Goal: Communication & Community: Answer question/provide support

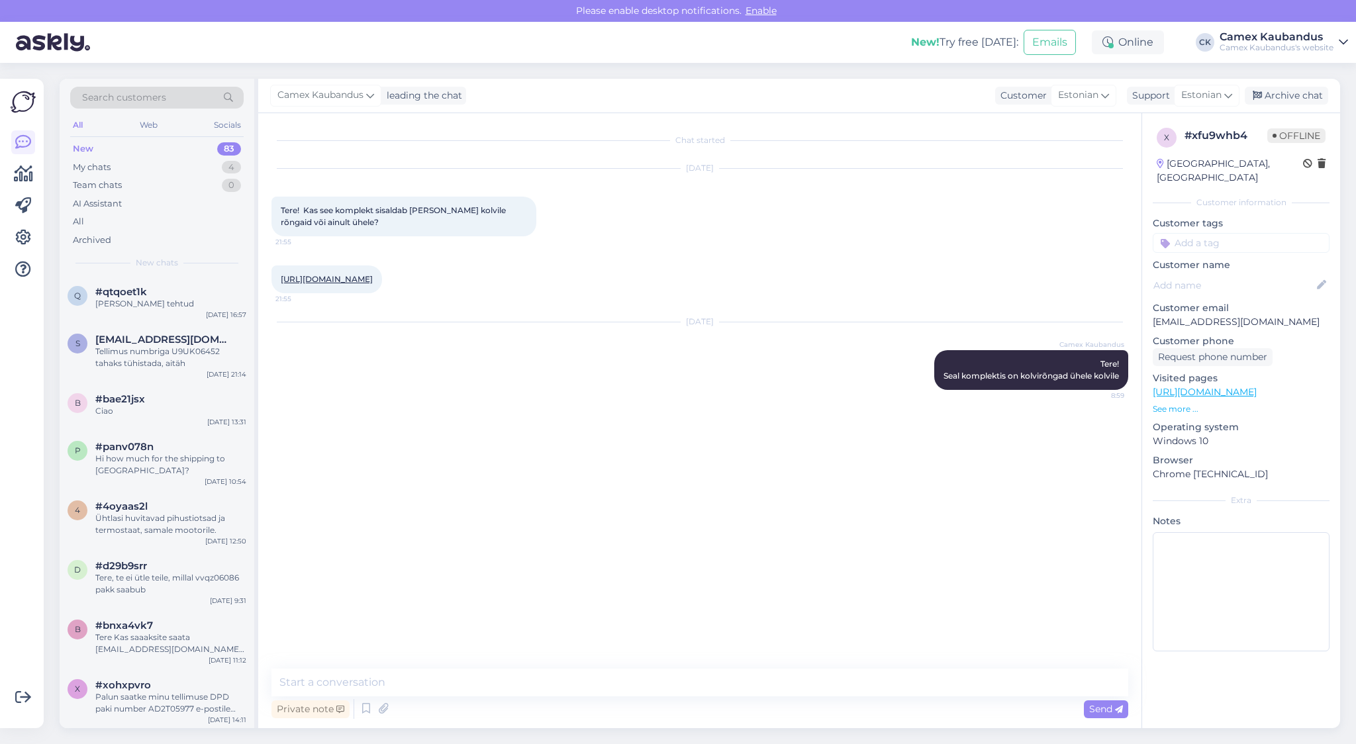
click at [769, 99] on div "Camex Kaubandus leading the chat Customer Estonian Support Estonian Archive chat" at bounding box center [798, 96] width 1081 height 34
click at [110, 172] on div "My chats" at bounding box center [92, 167] width 38 height 13
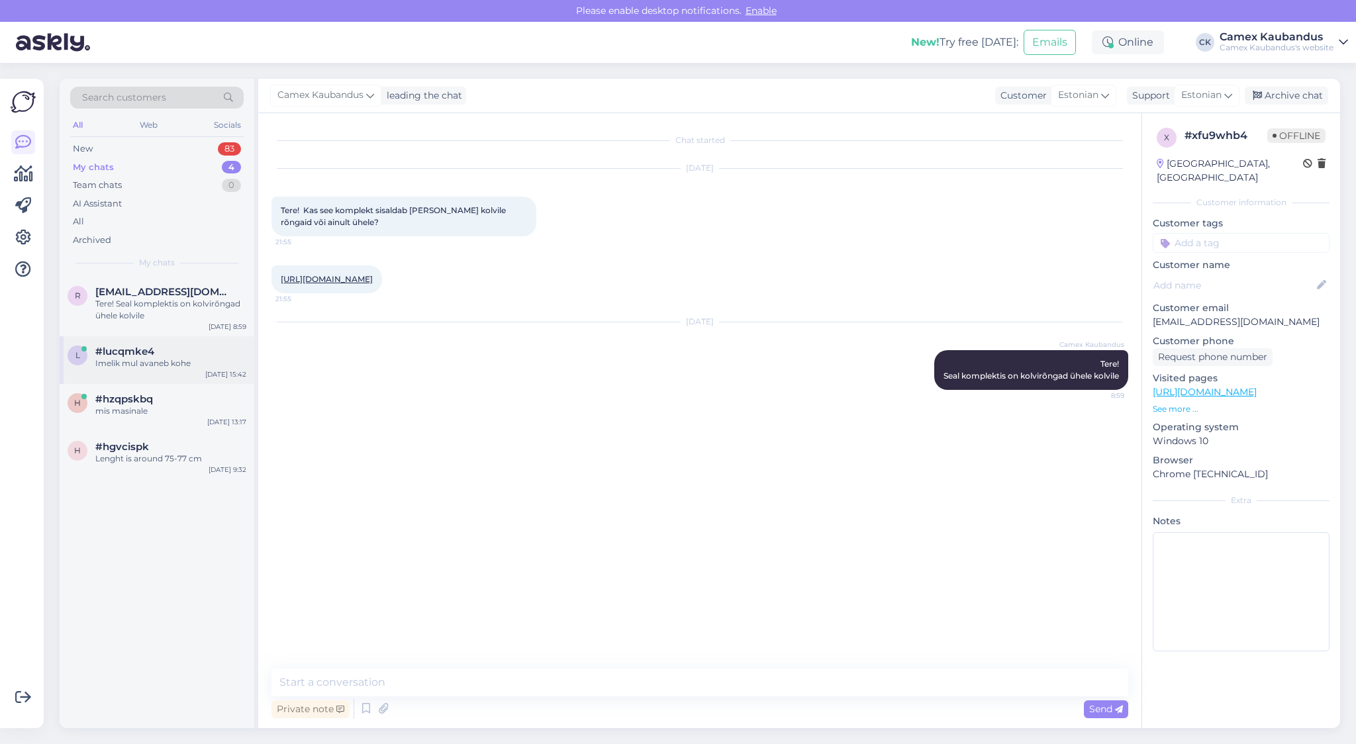
click at [97, 359] on div "l #lucqmke4 Imelik mul avaneb kohe" at bounding box center [157, 357] width 179 height 24
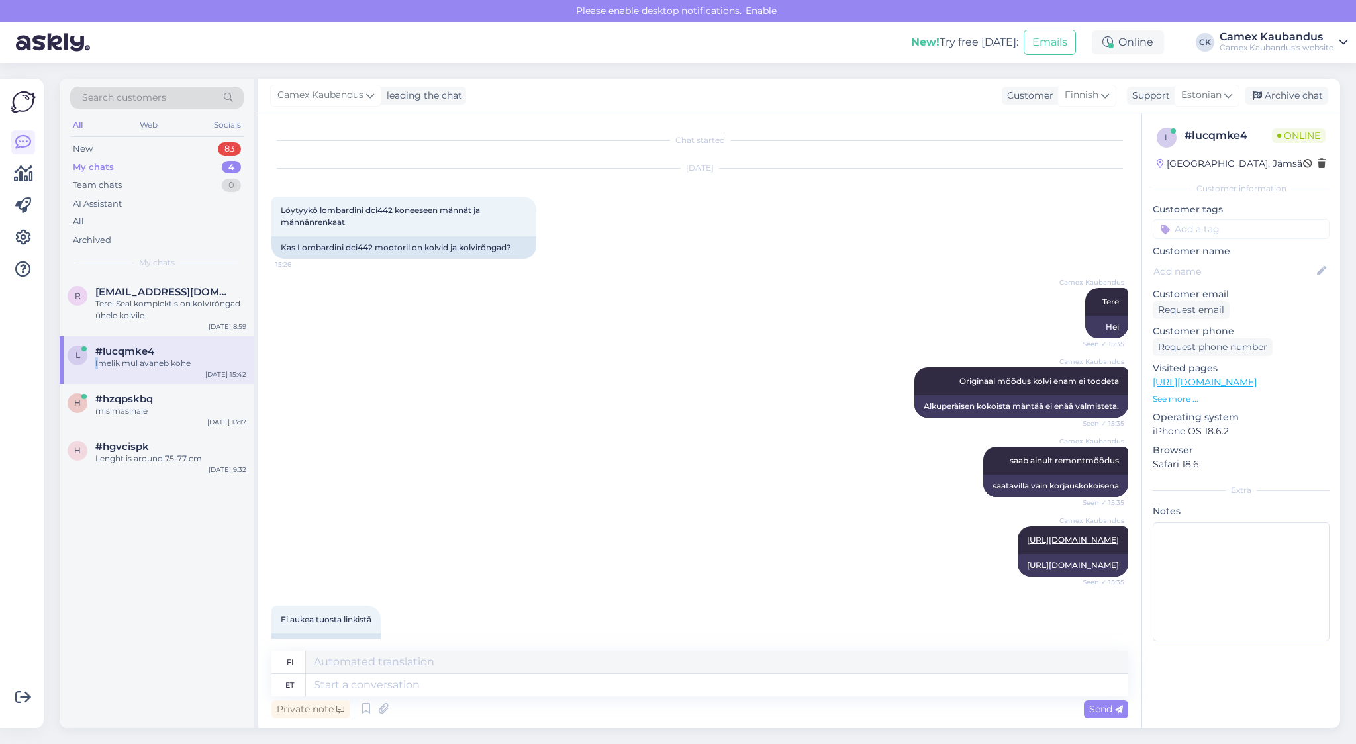
scroll to position [238, 0]
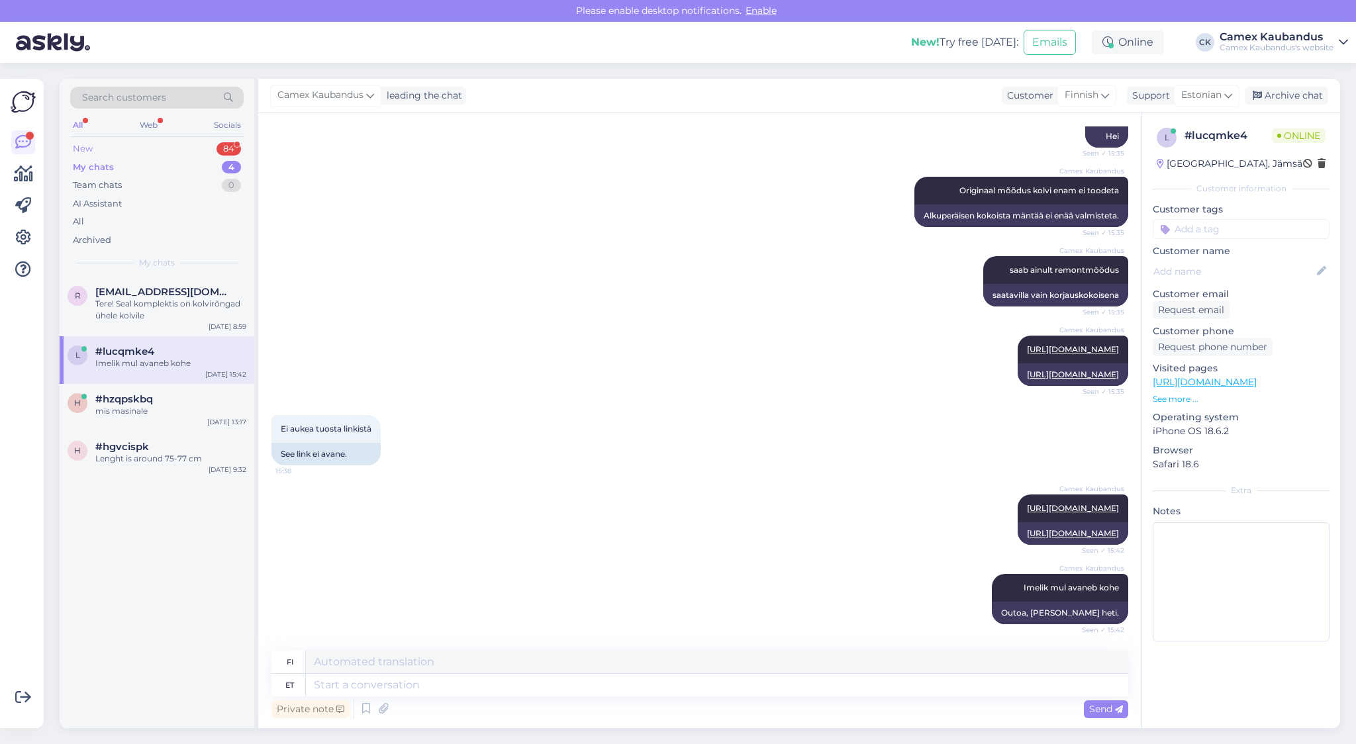
click at [86, 142] on div "New" at bounding box center [83, 148] width 20 height 13
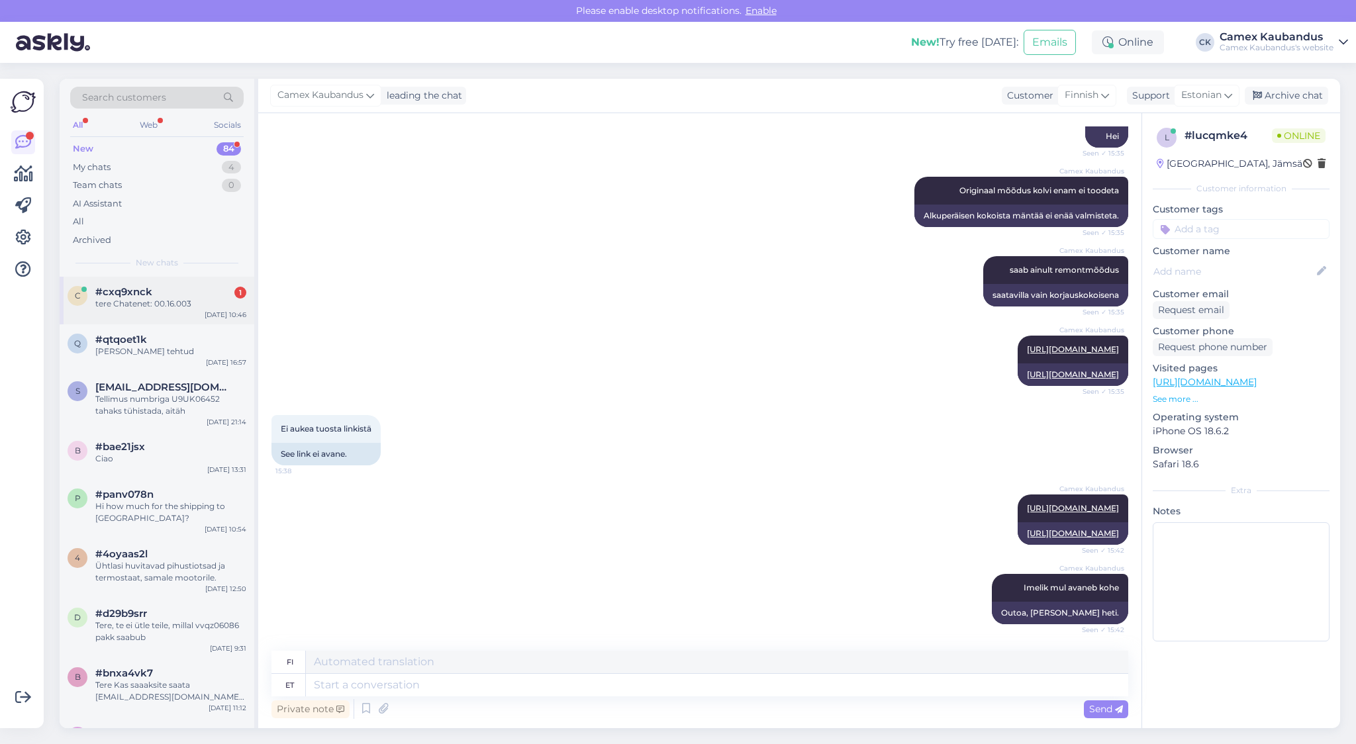
click at [142, 306] on div "tere Chatenet: 00.16.003" at bounding box center [170, 304] width 151 height 12
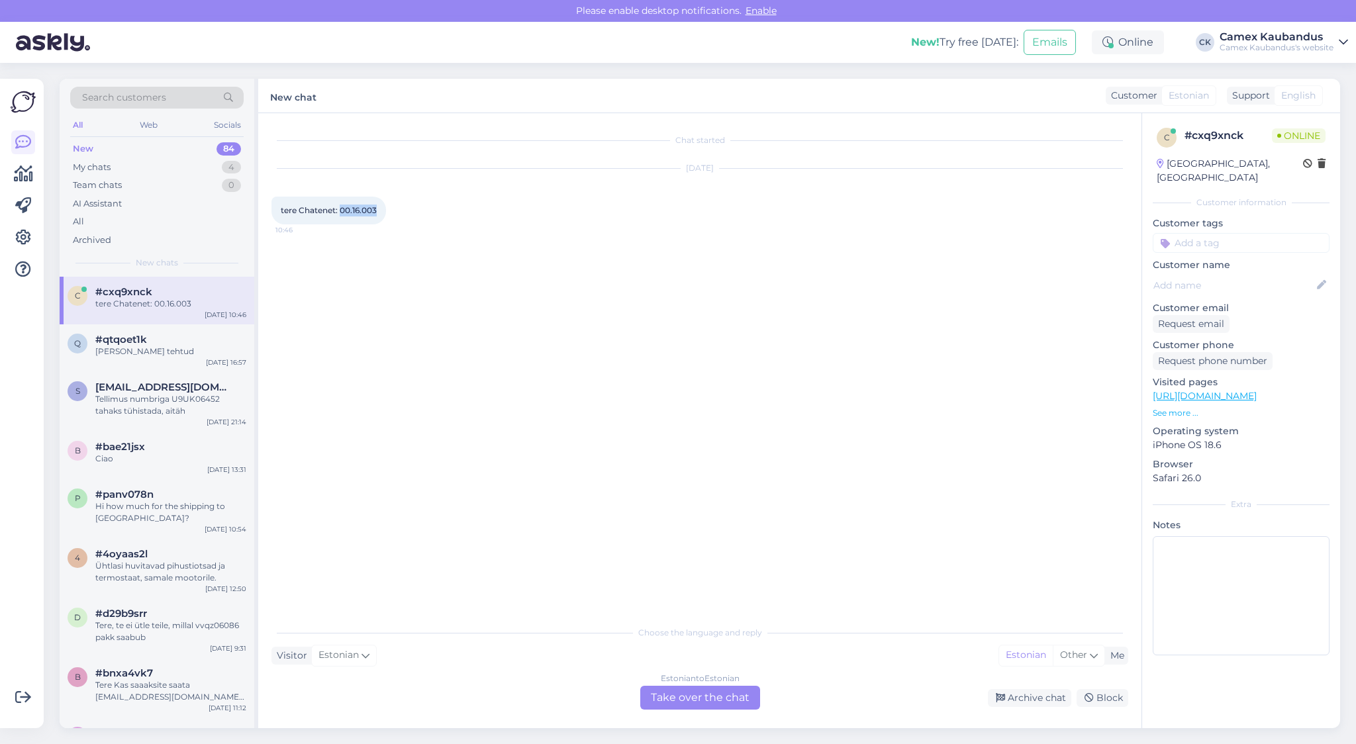
drag, startPoint x: 377, startPoint y: 211, endPoint x: 342, endPoint y: 212, distance: 35.8
click at [342, 212] on div "tere Chatenet: 00.16.003 10:46" at bounding box center [328, 211] width 115 height 28
copy span "00.16.003"
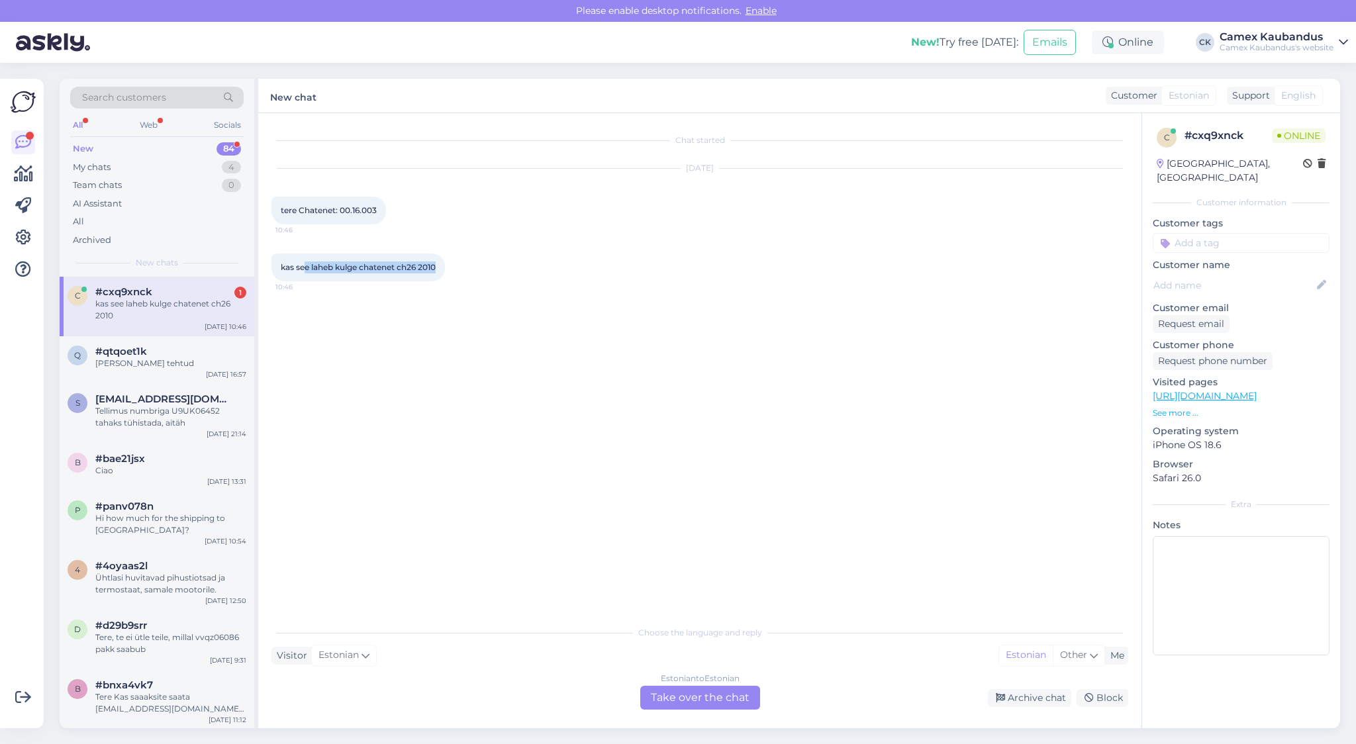
drag, startPoint x: 306, startPoint y: 260, endPoint x: 509, endPoint y: 310, distance: 208.7
click at [509, 310] on div "Chat started [DATE] tere Chatenet: 00.16.003 10:46 kas see laheb kulge chatenet…" at bounding box center [705, 366] width 868 height 481
drag, startPoint x: 445, startPoint y: 271, endPoint x: 375, endPoint y: 274, distance: 70.2
click at [375, 274] on div "kas see laheb kulge chatenet ch26 2010 10:46" at bounding box center [357, 267] width 173 height 28
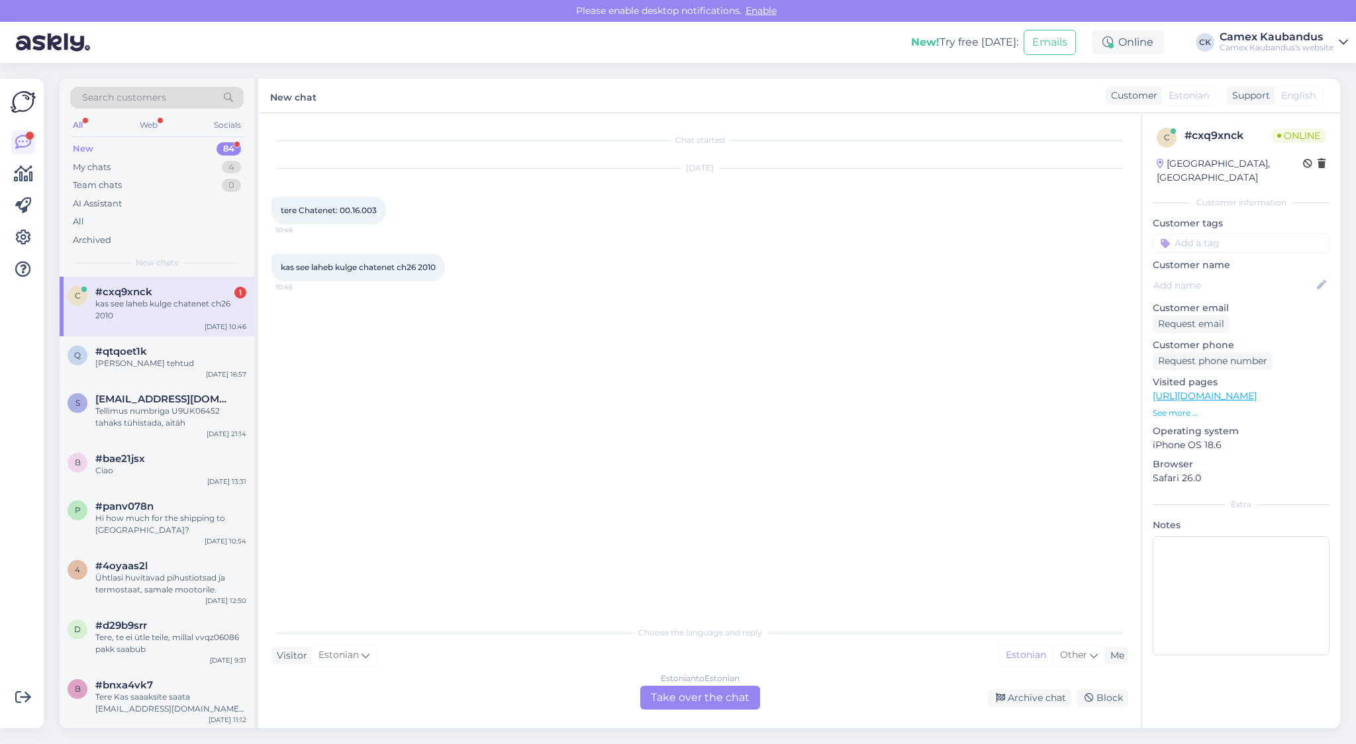
click at [374, 274] on div "kas see laheb kulge chatenet ch26 2010 10:46" at bounding box center [357, 267] width 173 height 28
click at [715, 708] on div "Estonian to Estonian Take over the chat" at bounding box center [700, 698] width 120 height 24
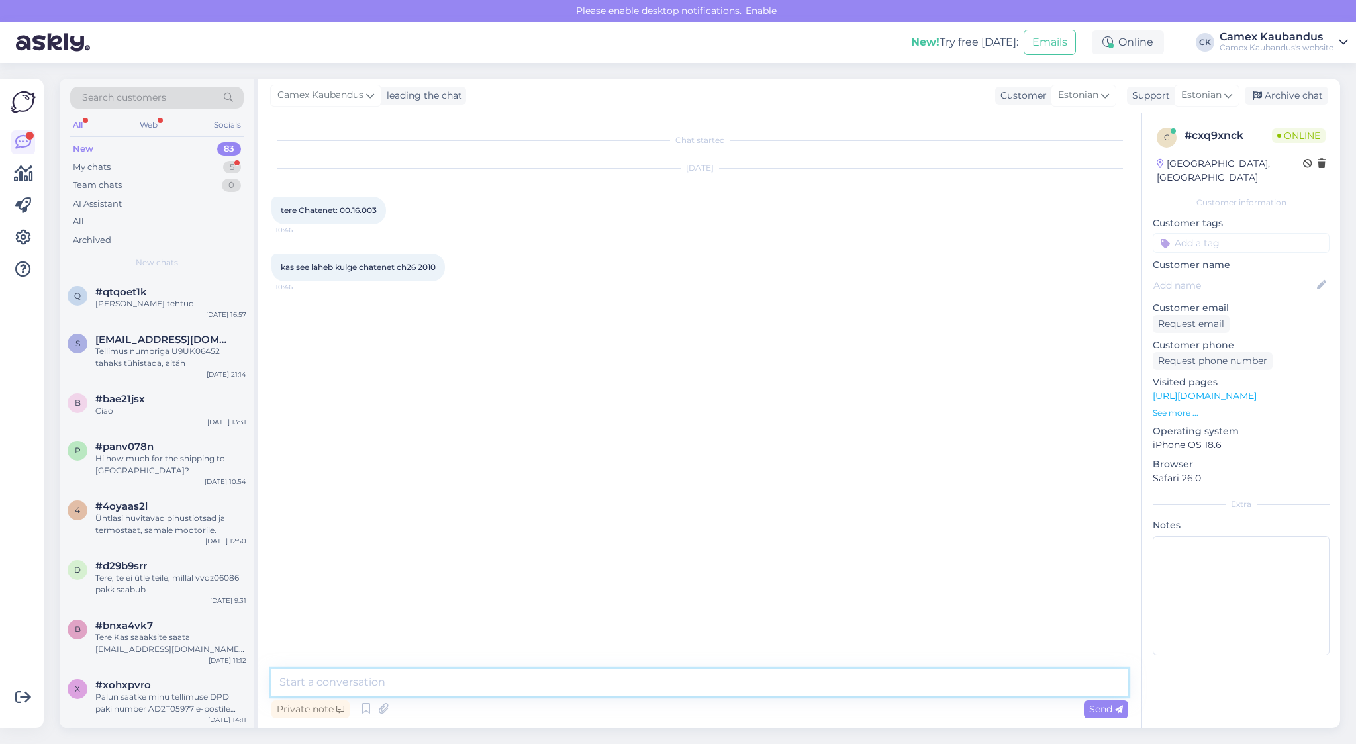
click at [425, 690] on textarea at bounding box center [699, 682] width 856 height 28
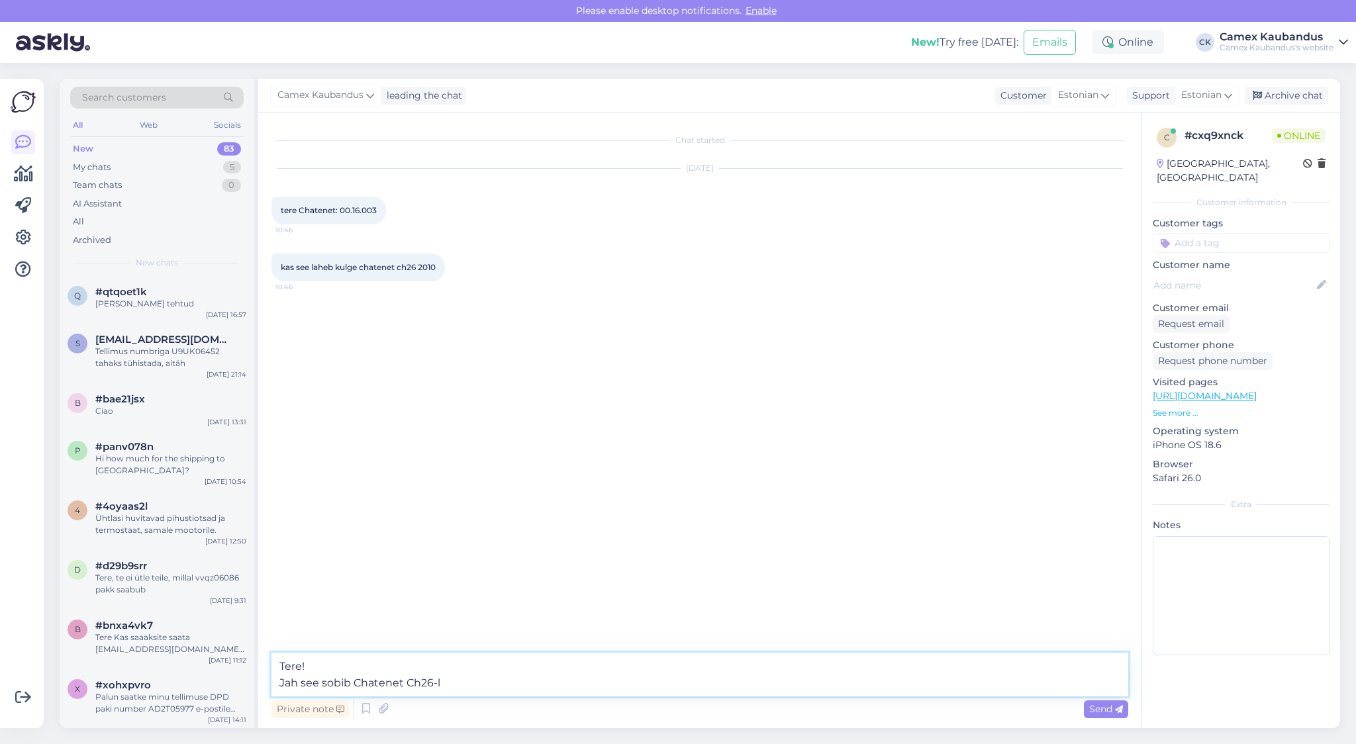
type textarea "Tere! Jah see sobib Chatenet Ch26-le"
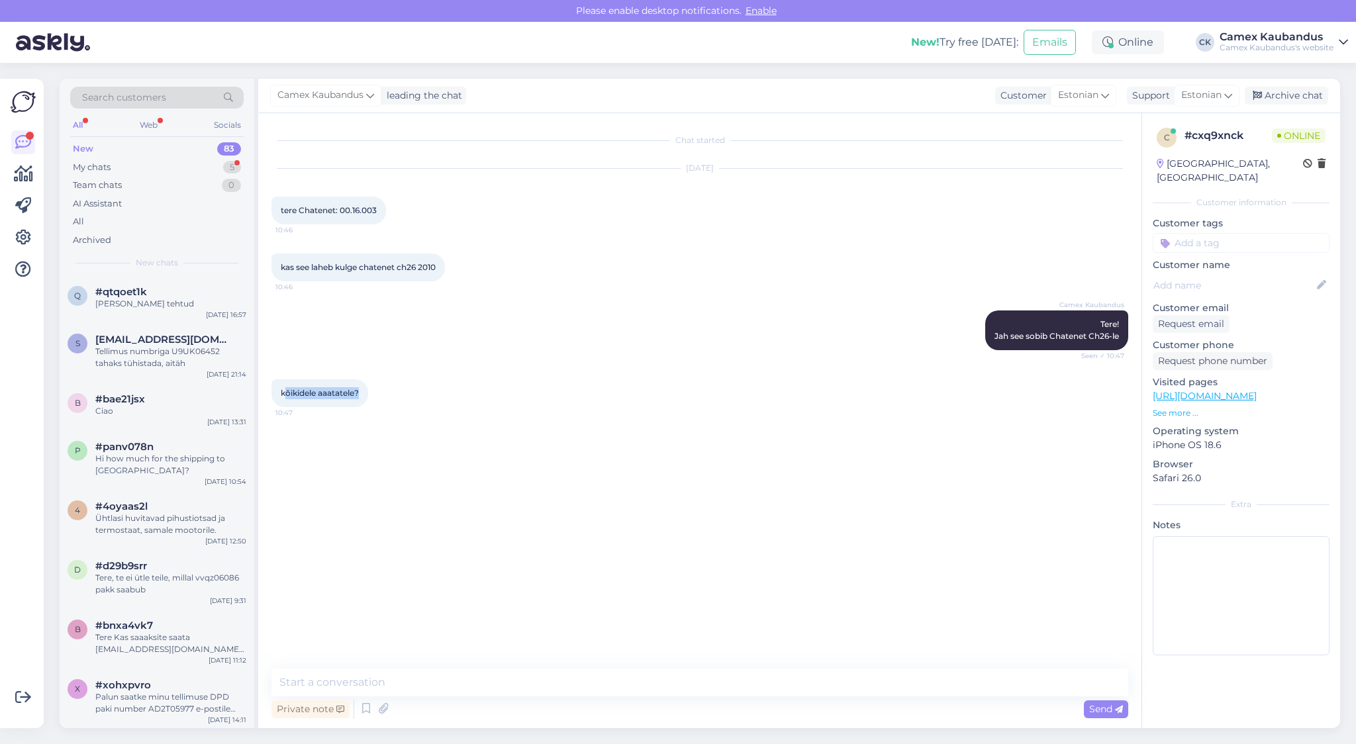
drag, startPoint x: 330, startPoint y: 394, endPoint x: 447, endPoint y: 415, distance: 118.9
click at [447, 415] on div "kôikidele aaatatele? 10:47" at bounding box center [699, 393] width 856 height 57
click at [358, 676] on textarea at bounding box center [699, 682] width 856 height 28
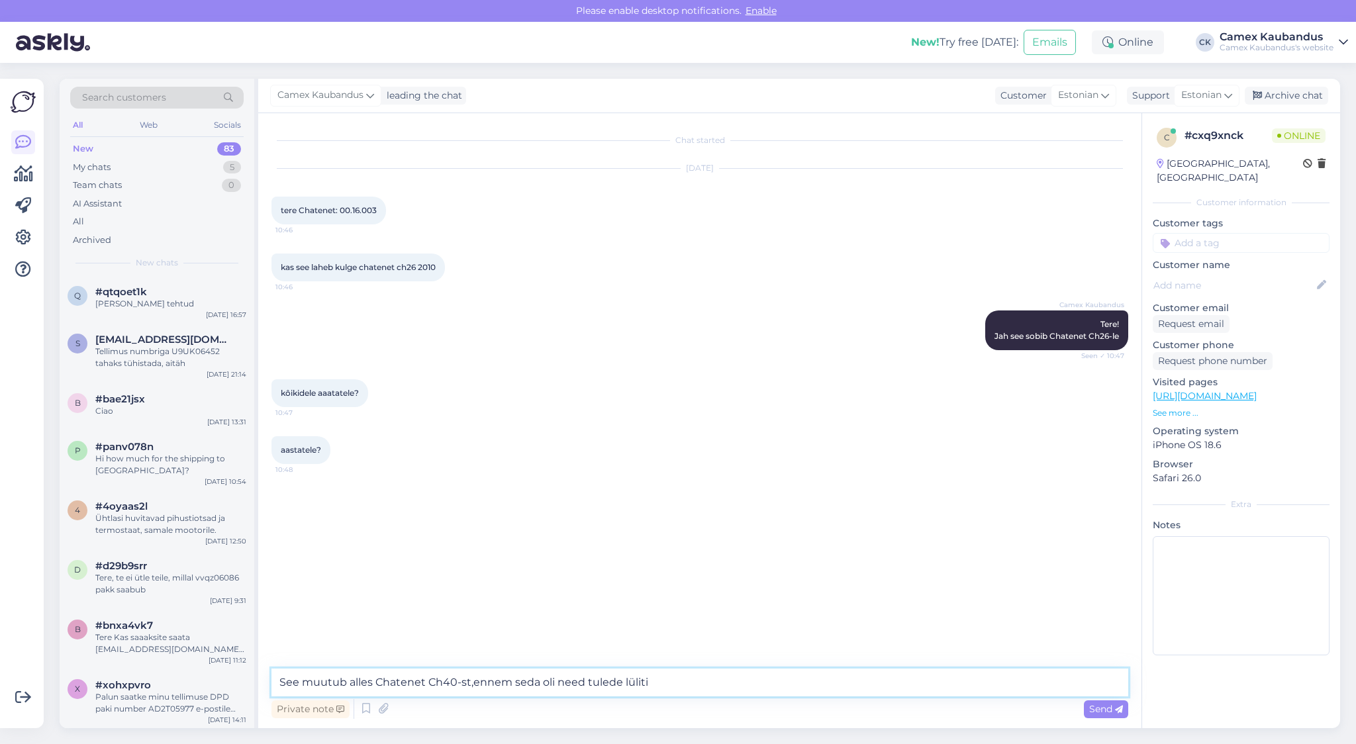
type textarea "See muutub alles Chatenet Ch40-st,ennem seda oli need tulede lülitid"
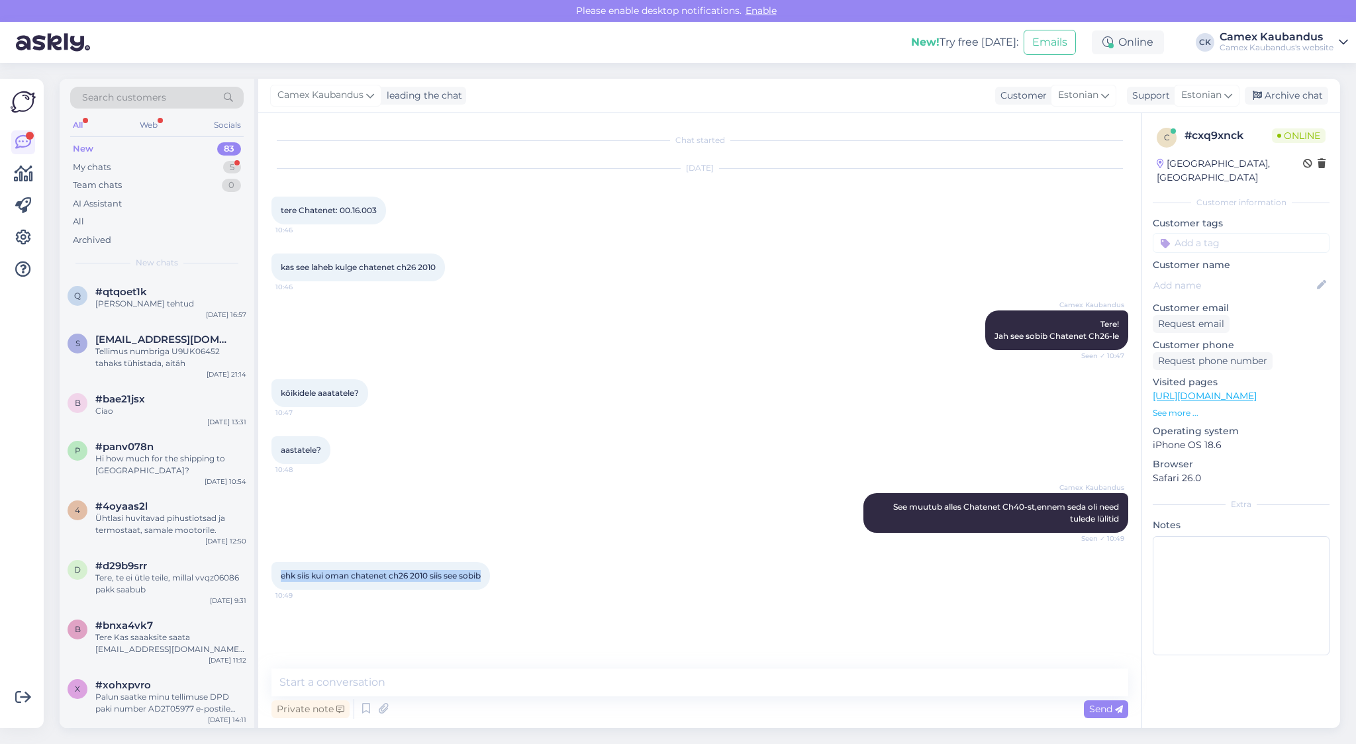
drag, startPoint x: 277, startPoint y: 590, endPoint x: 628, endPoint y: 591, distance: 350.8
click at [628, 591] on div "ehk siis kui oman chatenet ch26 2010 siis see sobib 10:49" at bounding box center [699, 575] width 856 height 57
click at [625, 596] on div "ehk siis kui oman chatenet ch26 2010 siis see sobib 10:49" at bounding box center [699, 575] width 856 height 57
click at [388, 684] on textarea at bounding box center [699, 682] width 856 height 28
type textarea "Jah"
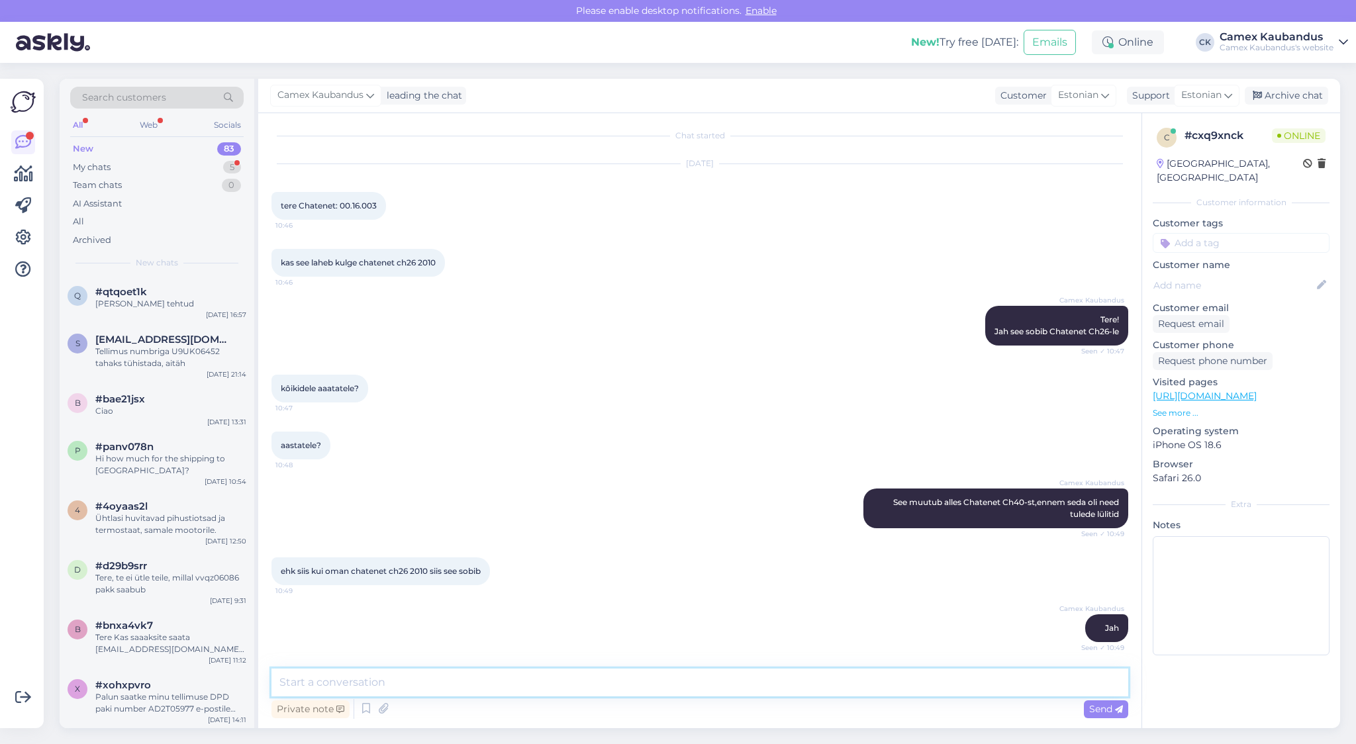
scroll to position [62, 0]
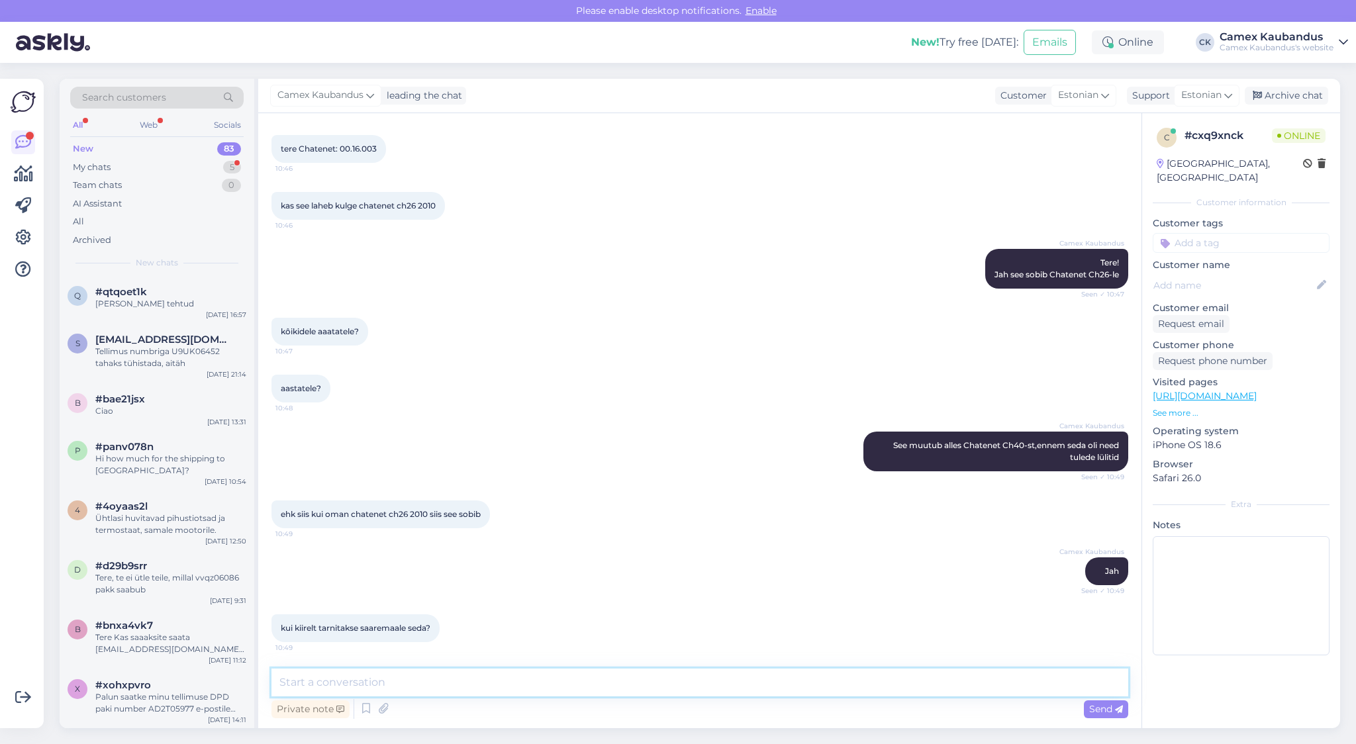
click at [381, 677] on textarea at bounding box center [699, 682] width 856 height 28
click at [868, 676] on textarea "[PERSON_NAME] ennem [PERSON_NAME] 15.00 tehakse tellimus ja tasutakse ,siis [PE…" at bounding box center [699, 682] width 856 height 28
click at [946, 678] on textarea "[PERSON_NAME] ennem [PERSON_NAME] 15.00 tehakse tellimus ja tasutakse ,siis [PE…" at bounding box center [699, 682] width 856 height 28
type textarea "[PERSON_NAME] ennem [PERSON_NAME] 15.00 tehakse tellimus ja tasutakse ,siis [PE…"
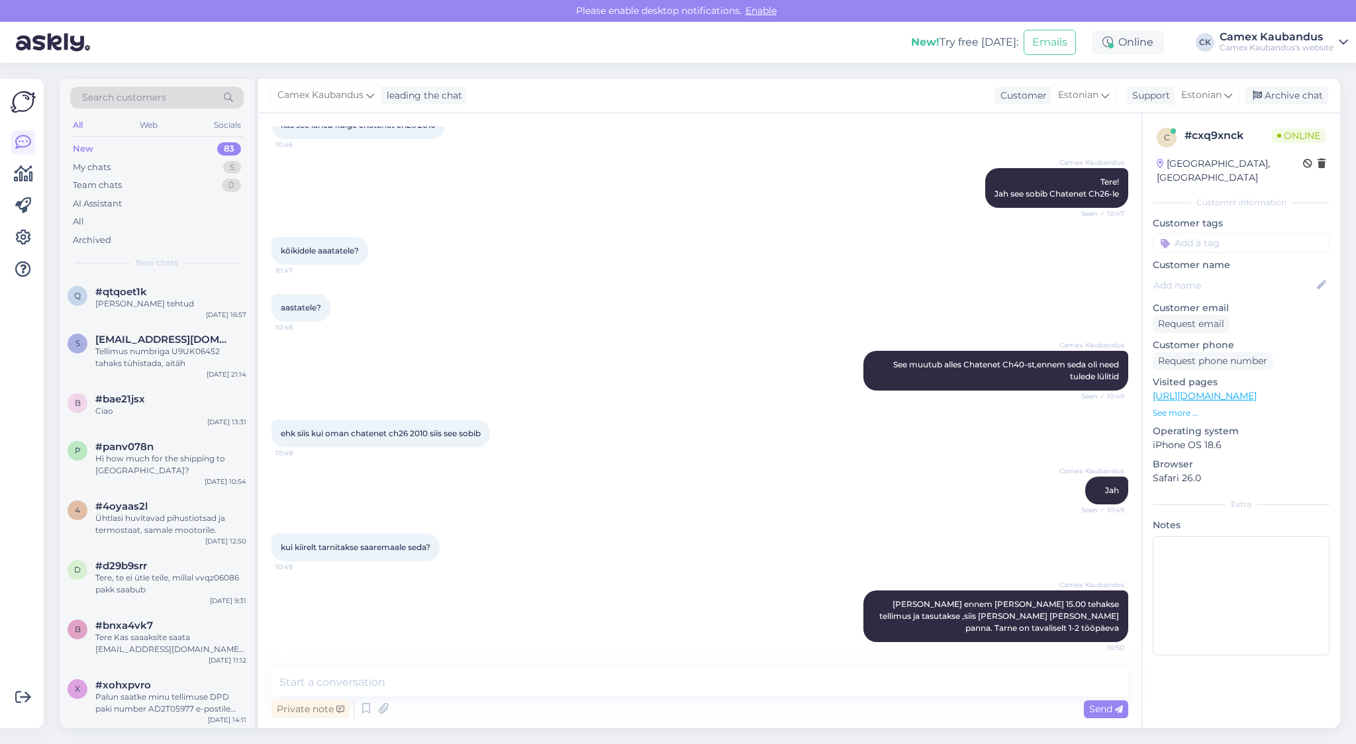
click at [541, 531] on div "kui kiirelt tarnitakse saaremaale seda? 10:49" at bounding box center [699, 547] width 856 height 57
click at [588, 565] on div "kui kiirelt tarnitakse saaremaale seda? 10:49" at bounding box center [699, 547] width 856 height 57
click at [1050, 616] on span "[PERSON_NAME] ennem [PERSON_NAME] 15.00 tehakse tellimus ja tasutakse ,siis [PE…" at bounding box center [1000, 616] width 242 height 34
click at [549, 52] on div "New! Try free [DATE]: Emails Online CK Camex Kaubandus Camex Kaubandus's website" at bounding box center [678, 42] width 1356 height 41
